Goal: Task Accomplishment & Management: Use online tool/utility

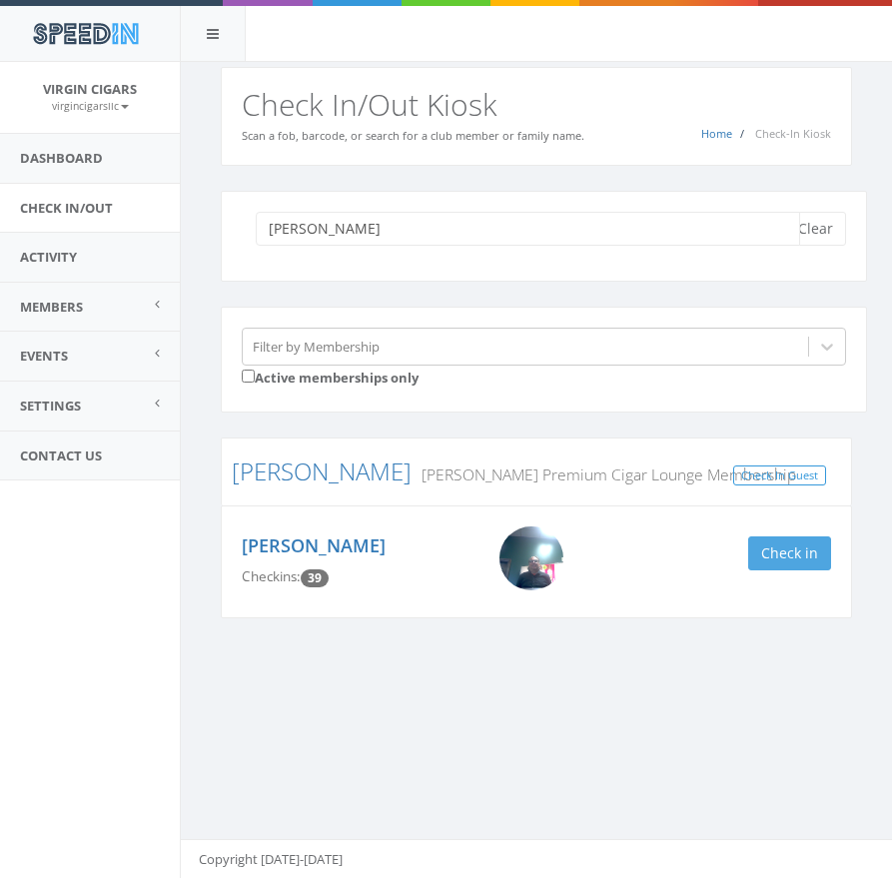
type input "[PERSON_NAME]"
click at [803, 547] on button "Check in" at bounding box center [789, 553] width 83 height 34
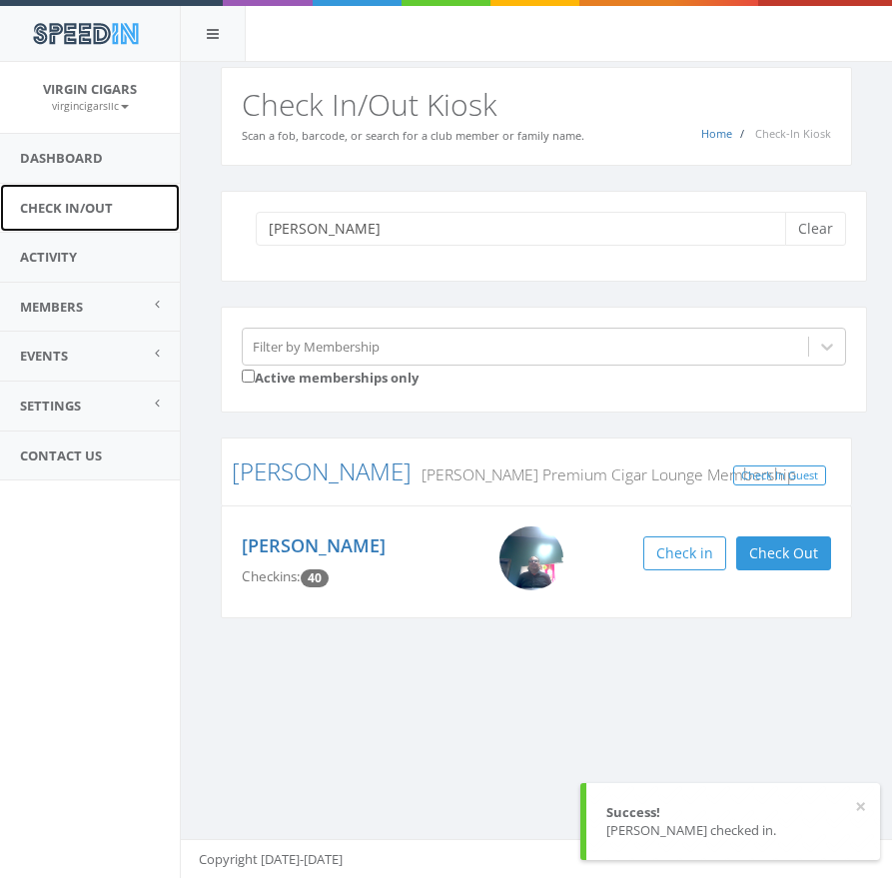
click at [83, 210] on link "Check In/Out" at bounding box center [90, 208] width 180 height 49
